Goal: Task Accomplishment & Management: Use online tool/utility

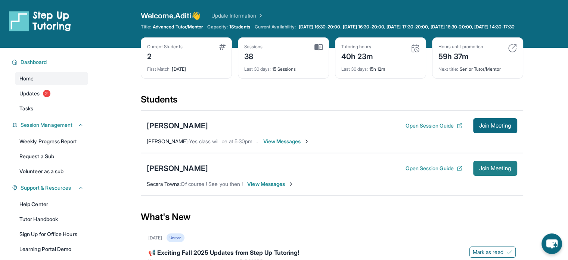
click at [502, 170] on span "Join Meeting" at bounding box center [495, 168] width 32 height 4
click at [439, 172] on button "Open Session Guide" at bounding box center [433, 167] width 57 height 7
click at [498, 170] on span "Join Meeting" at bounding box center [495, 168] width 32 height 4
click at [481, 170] on button "Join Meeting" at bounding box center [495, 168] width 44 height 15
click at [425, 168] on div "Open Session Guide Join Meeting" at bounding box center [461, 168] width 112 height 15
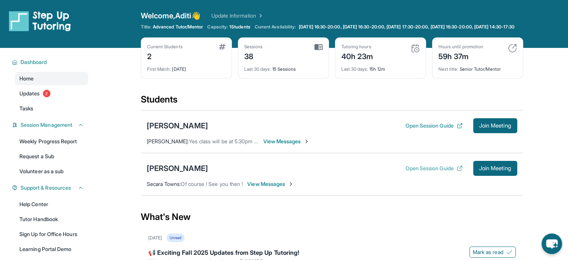
click at [422, 172] on button "Open Session Guide" at bounding box center [433, 167] width 57 height 7
